Goal: Navigation & Orientation: Find specific page/section

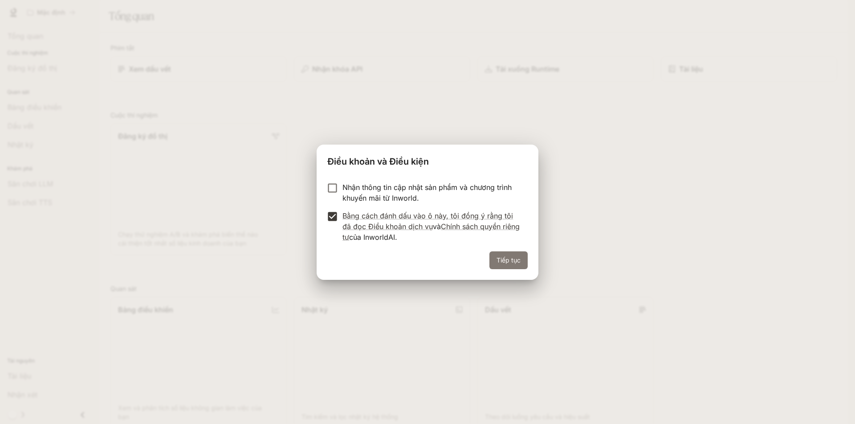
click at [519, 269] on button "Tiếp tục" at bounding box center [508, 261] width 38 height 18
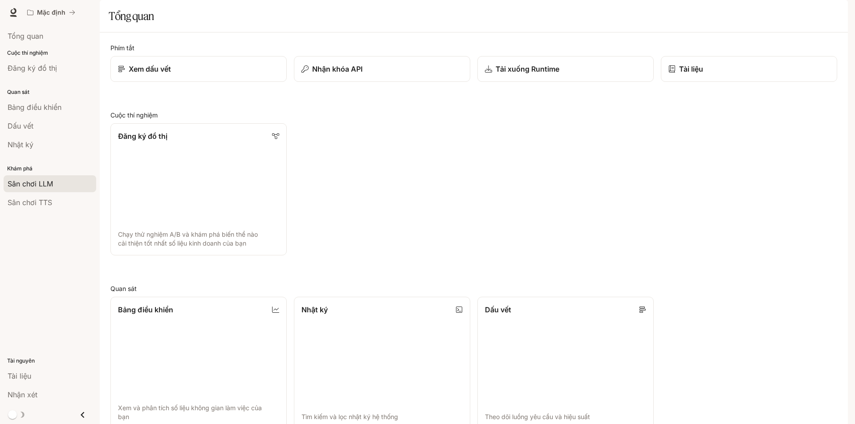
click at [57, 183] on div "Sân chơi LLM" at bounding box center [50, 184] width 85 height 11
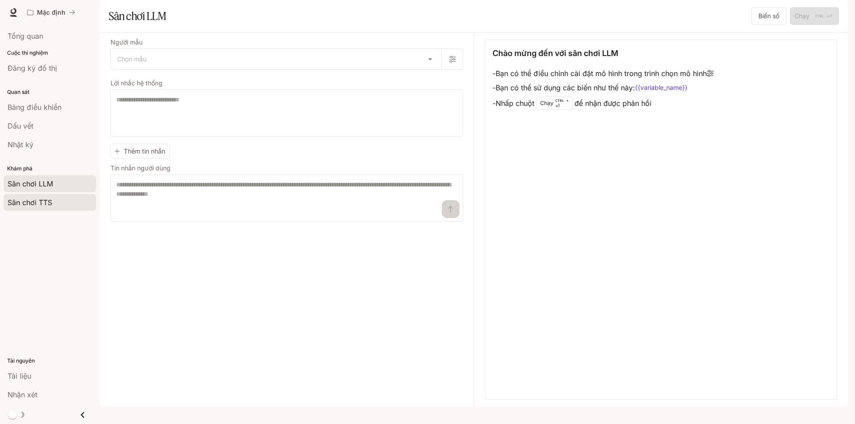
click at [48, 201] on font "Sân chơi TTS" at bounding box center [30, 202] width 45 height 9
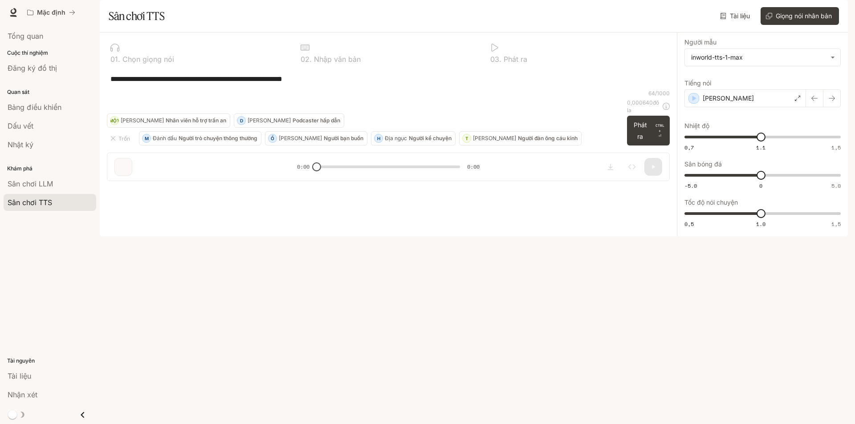
drag, startPoint x: 316, startPoint y: 393, endPoint x: 385, endPoint y: 400, distance: 69.9
click at [388, 188] on div "**********" at bounding box center [388, 111] width 577 height 156
click at [48, 179] on font "Sân chơi LLM" at bounding box center [30, 183] width 45 height 9
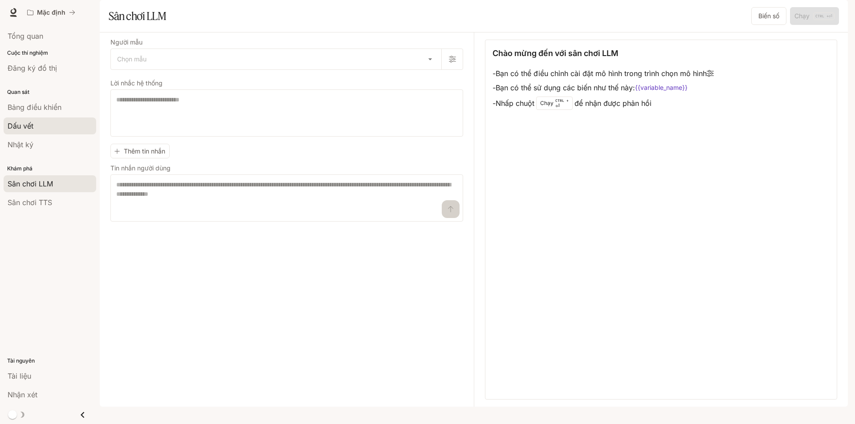
click at [56, 132] on link "Dấu vết" at bounding box center [50, 126] width 93 height 17
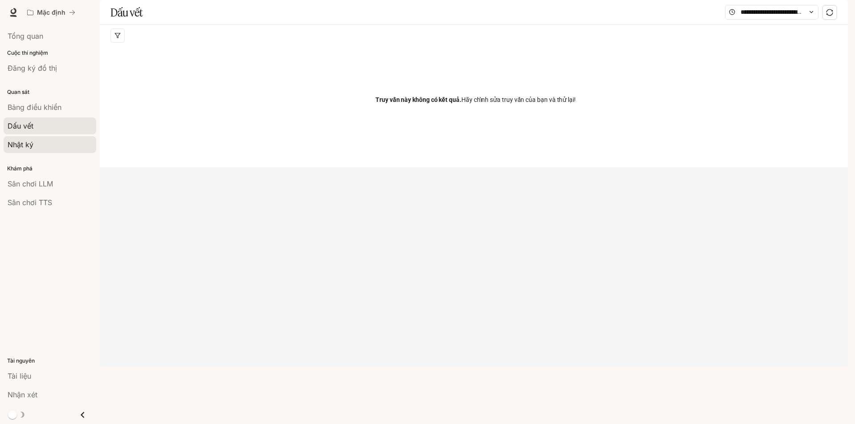
click at [46, 151] on link "Nhật ký" at bounding box center [50, 144] width 93 height 17
